Goal: Task Accomplishment & Management: Manage account settings

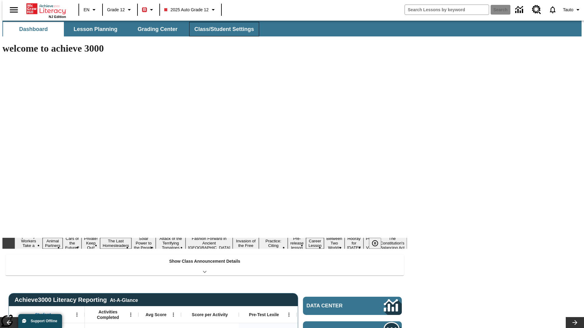
click at [221, 29] on span "Class/Student Settings" at bounding box center [224, 29] width 60 height 7
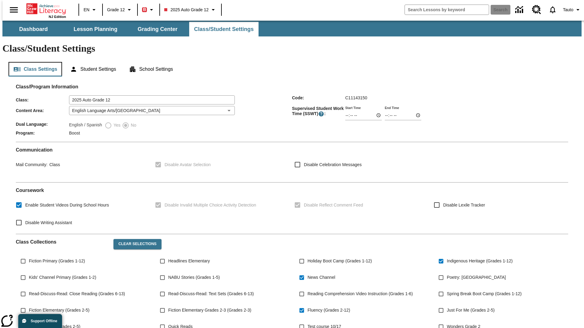
click at [33, 62] on button "Class Settings" at bounding box center [35, 69] width 53 height 15
click at [91, 62] on button "Student Settings" at bounding box center [93, 69] width 56 height 15
click at [152, 62] on button "School Settings" at bounding box center [151, 69] width 54 height 15
